Goal: Task Accomplishment & Management: Complete application form

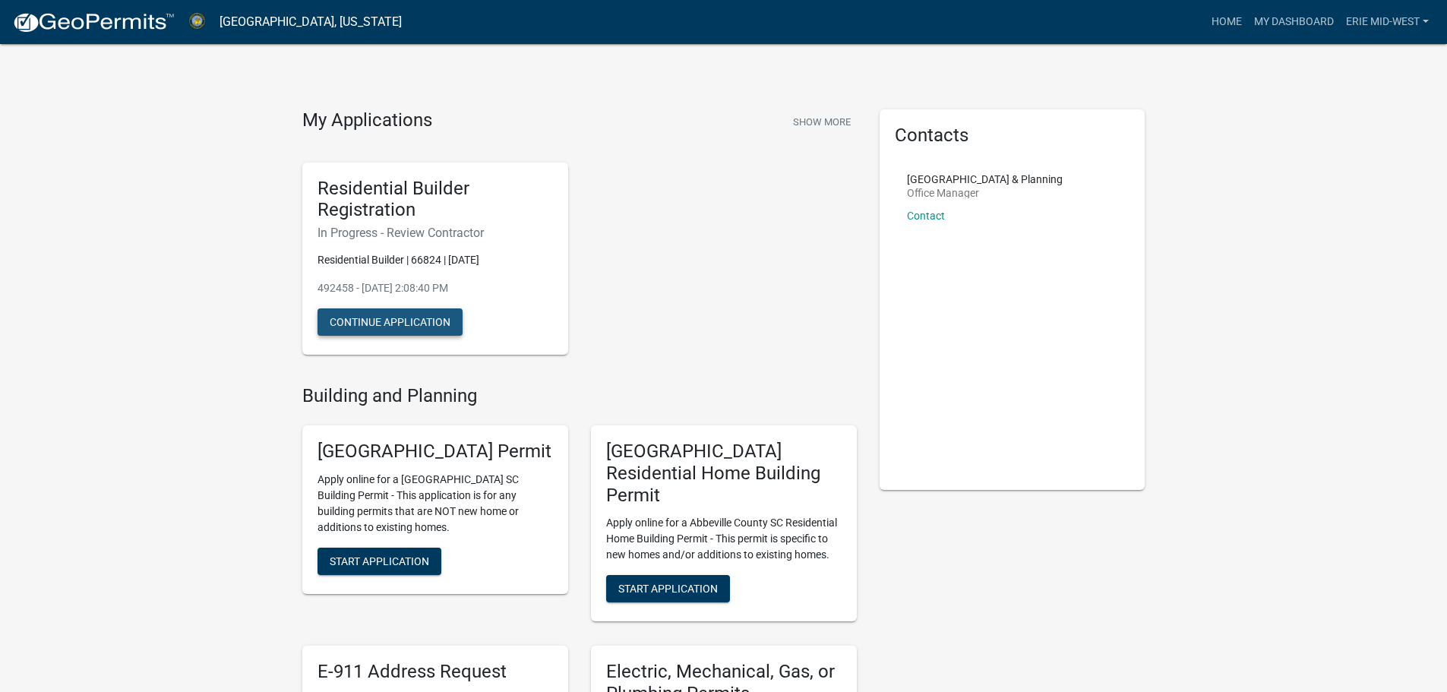
click at [394, 321] on button "Continue Application" at bounding box center [389, 321] width 145 height 27
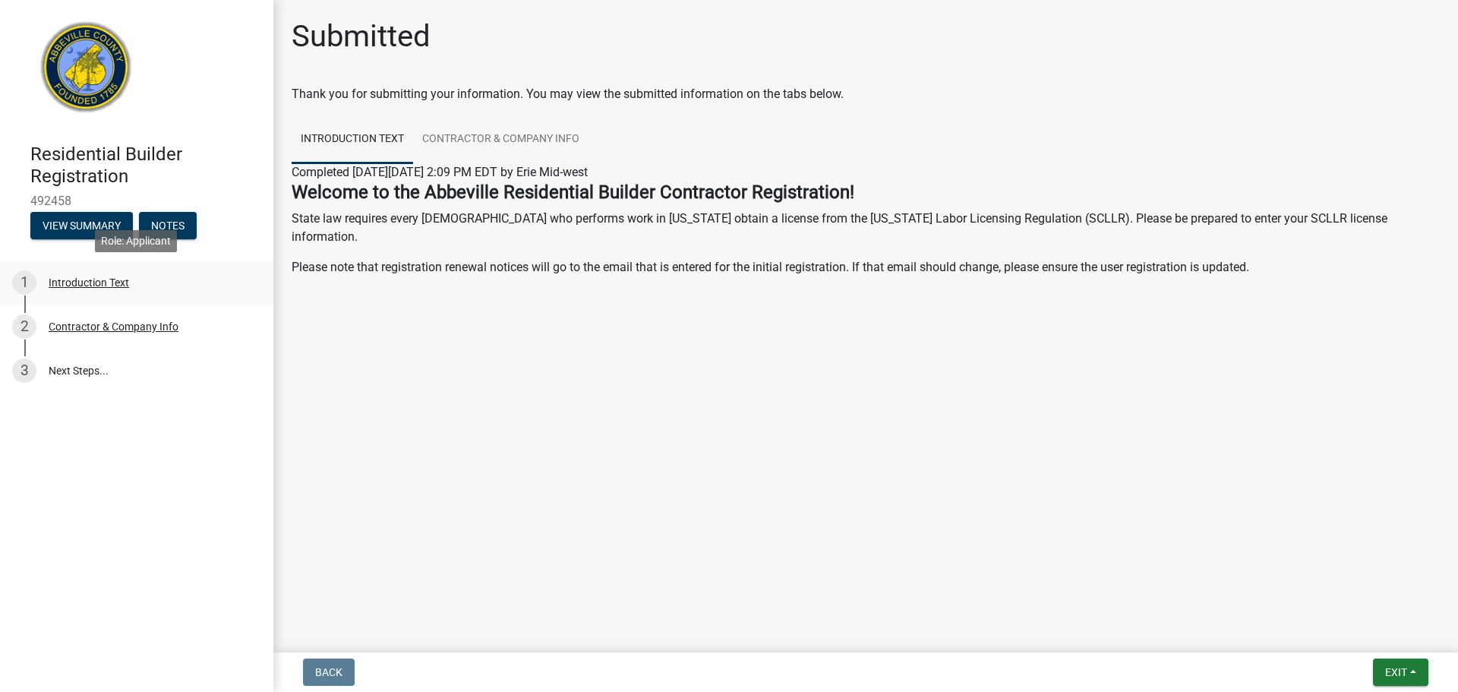
click at [111, 283] on div "Introduction Text" at bounding box center [89, 282] width 81 height 11
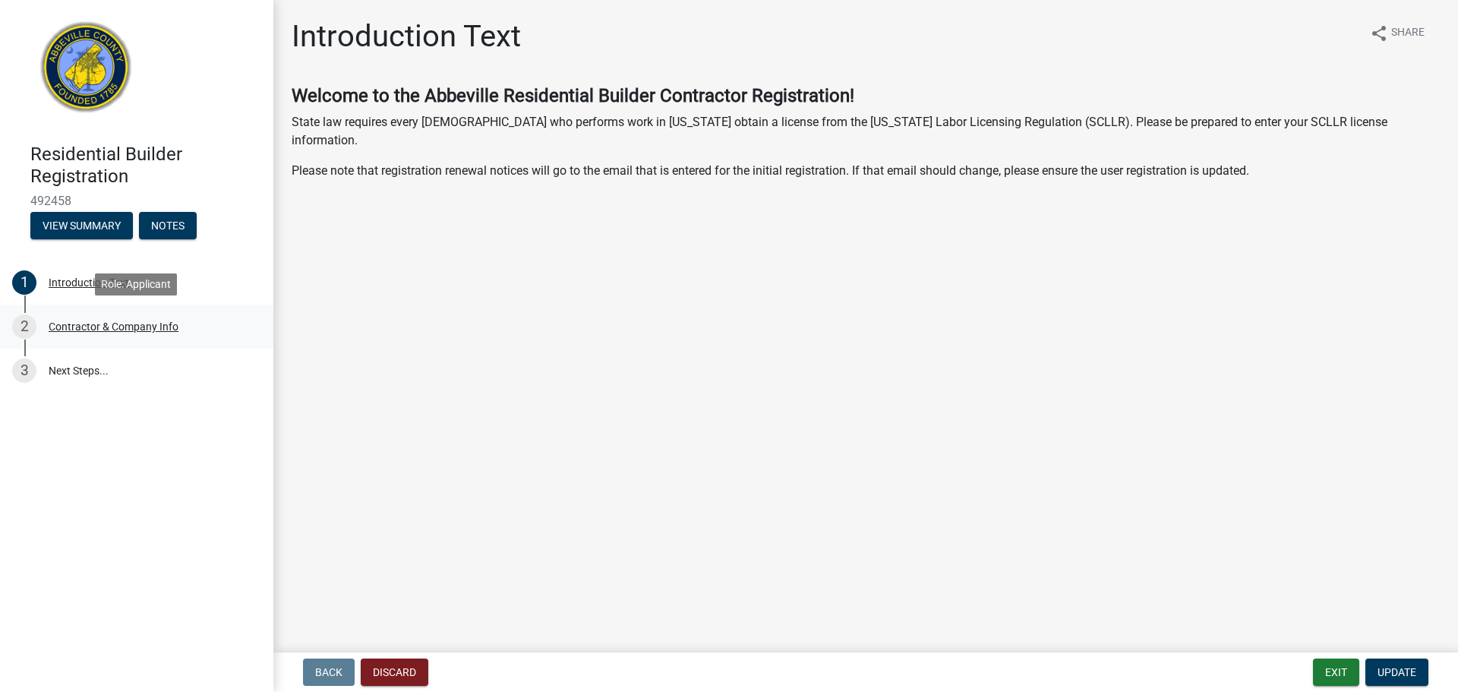
click at [98, 324] on div "Contractor & Company Info" at bounding box center [114, 326] width 130 height 11
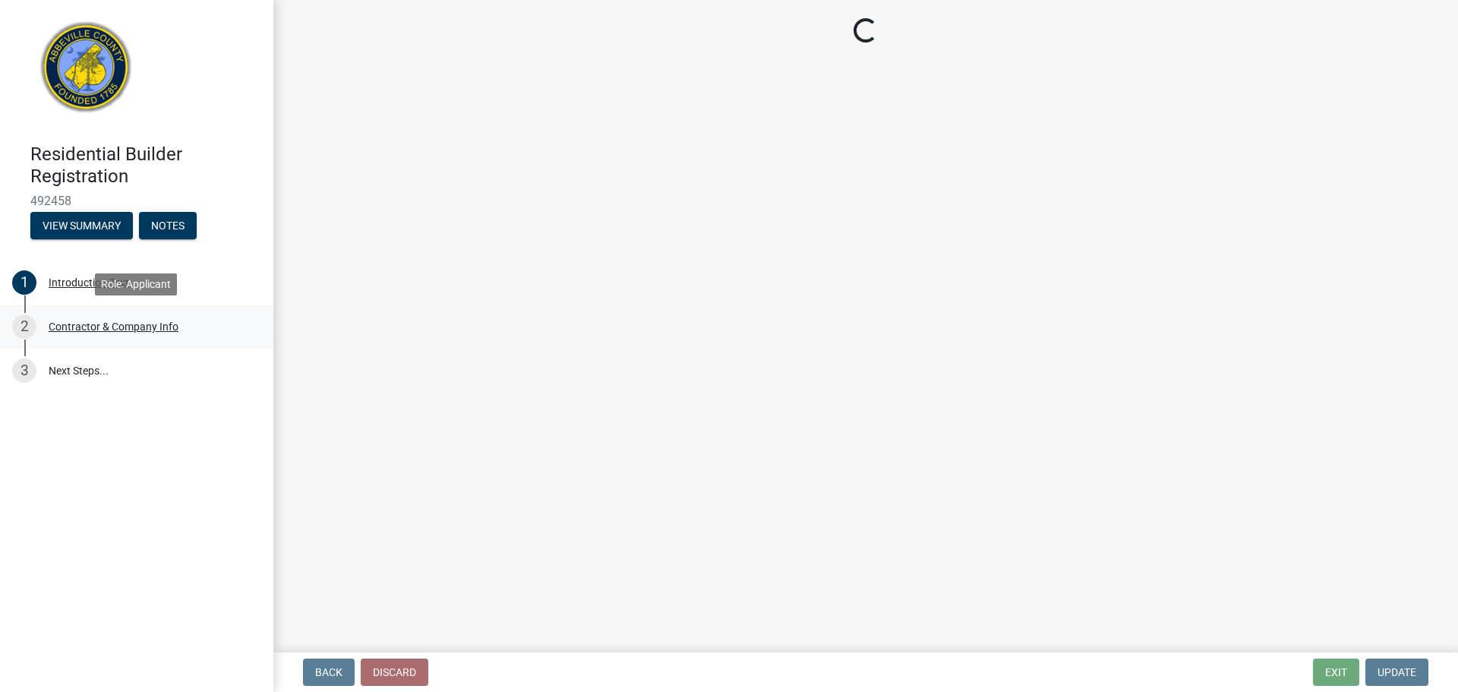
select select "OH"
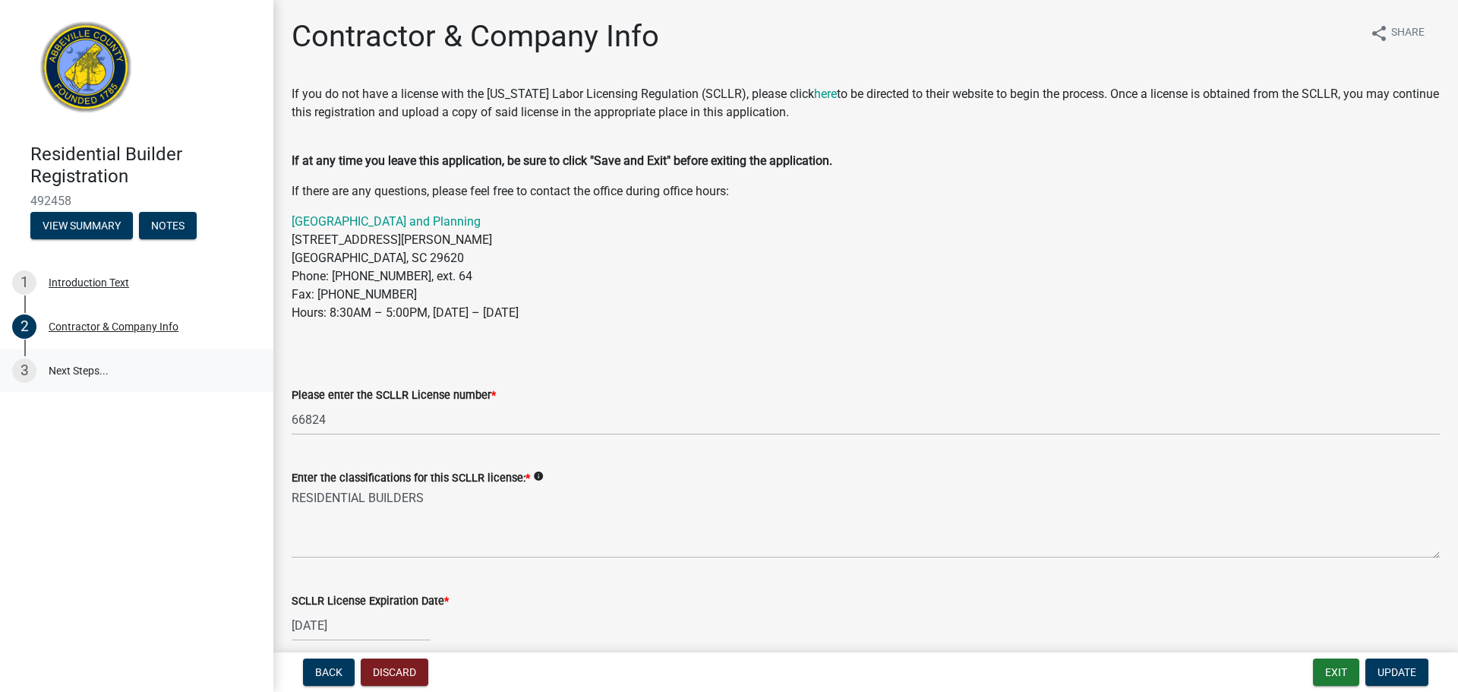
click at [71, 377] on link "3 Next Steps..." at bounding box center [136, 371] width 273 height 44
click at [71, 371] on link "3 Next Steps..." at bounding box center [136, 371] width 273 height 44
click at [1405, 672] on span "Update" at bounding box center [1397, 672] width 39 height 12
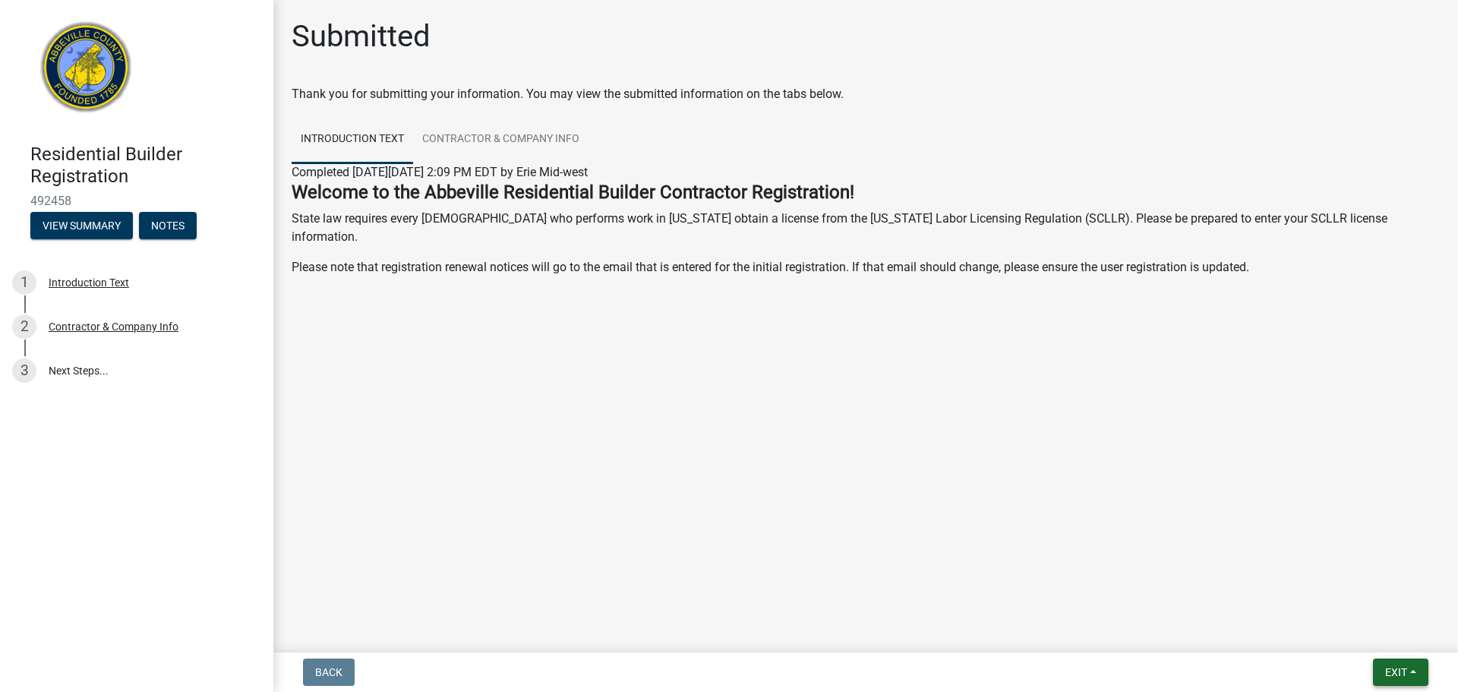
click at [1405, 672] on span "Exit" at bounding box center [1396, 672] width 22 height 12
click at [1385, 631] on button "Save & Exit" at bounding box center [1368, 632] width 122 height 36
